Goal: Information Seeking & Learning: Learn about a topic

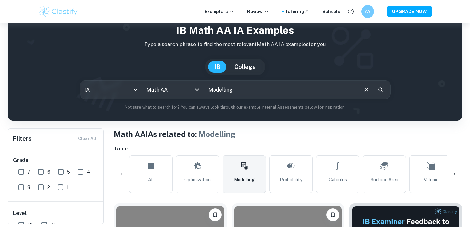
scroll to position [24, 0]
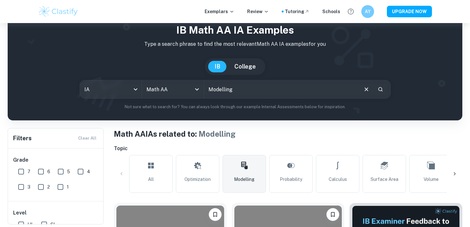
click at [292, 82] on input "Modelling" at bounding box center [281, 89] width 154 height 18
click at [282, 89] on input "Modelling" at bounding box center [281, 89] width 154 height 18
type input "Modelling Doraemon"
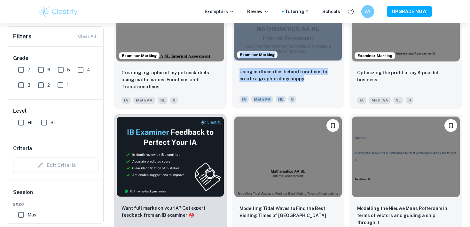
scroll to position [923, 0]
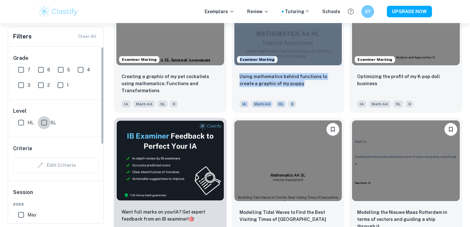
click at [43, 123] on input "SL" at bounding box center [44, 122] width 13 height 13
checkbox input "true"
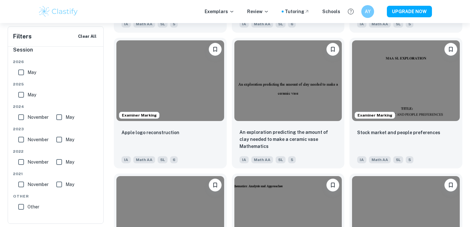
scroll to position [4284, 0]
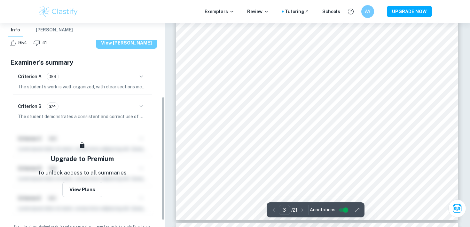
scroll to position [122, 0]
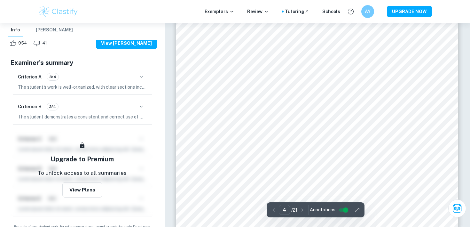
type input "5"
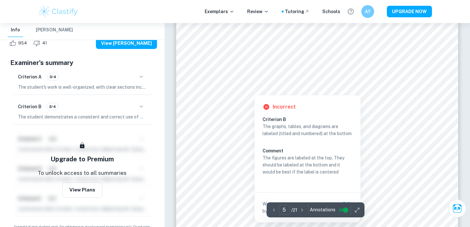
scroll to position [1762, 0]
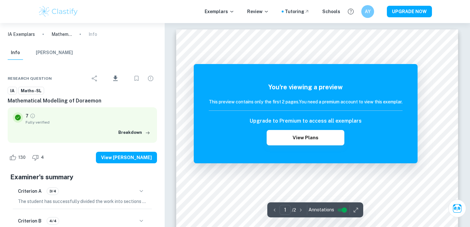
click at [58, 33] on p "Mathematical Modelling of Doraemon" at bounding box center [61, 34] width 20 height 7
